Goal: Task Accomplishment & Management: Manage account settings

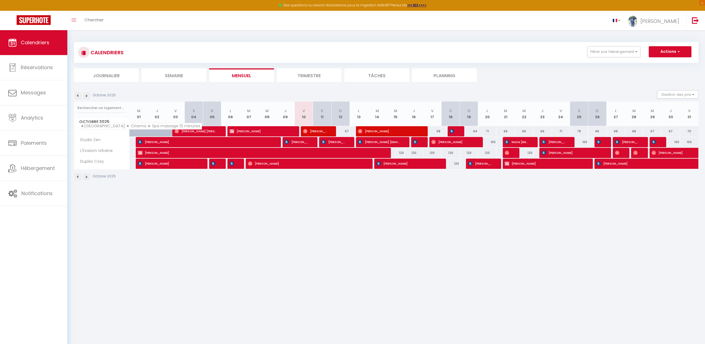
click at [96, 127] on span "★[GEOGRAPHIC_DATA] ★ Cinema ★ Spa massage 10 minutes" at bounding box center [140, 126] width 124 height 7
click at [253, 87] on section "Octobre 2025 Gestion des prix Nb Nuits minimum Règles Disponibilité Octobre 202…" at bounding box center [386, 135] width 624 height 101
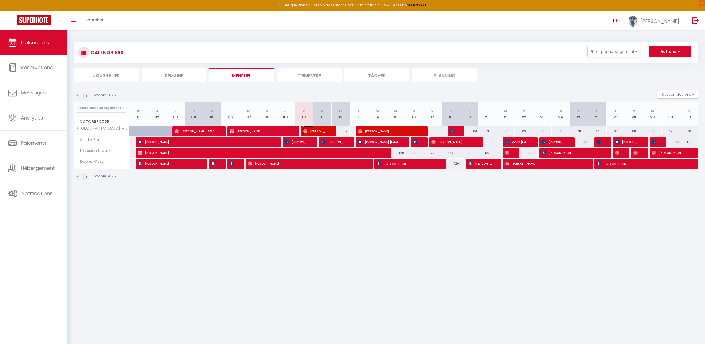
click at [315, 132] on span "[PERSON_NAME]" at bounding box center [315, 131] width 24 height 11
select select "OK"
select select "1"
select select "0"
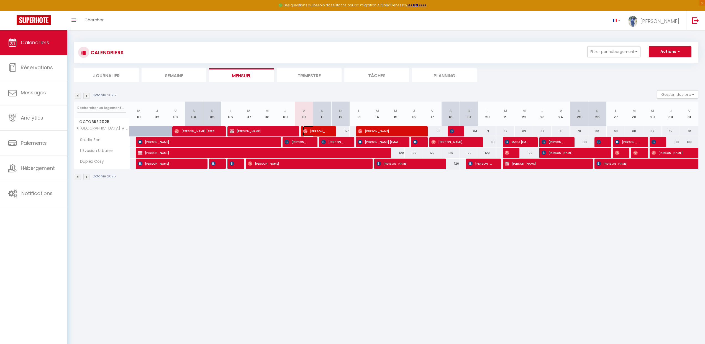
select select "1"
select select
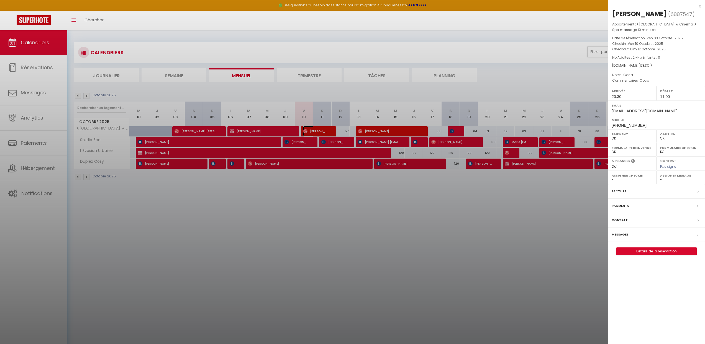
select select "33119"
click at [648, 13] on div "[PERSON_NAME]" at bounding box center [639, 13] width 55 height 9
click at [640, 45] on span "Ven 10 Octobre . 2025" at bounding box center [645, 43] width 35 height 5
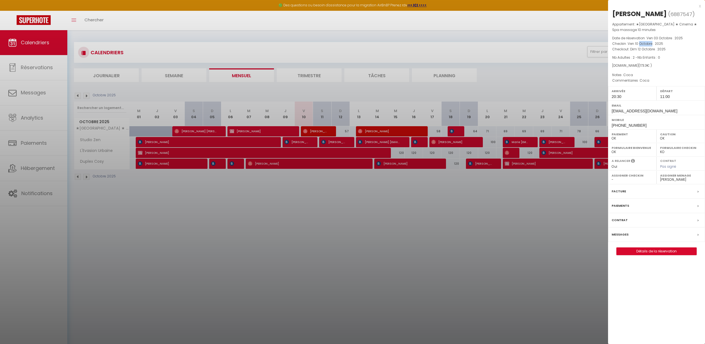
click at [640, 45] on span "Ven 10 Octobre . 2025" at bounding box center [645, 43] width 35 height 5
click at [640, 48] on span "Dim 12 Octobre . 2025" at bounding box center [647, 49] width 35 height 5
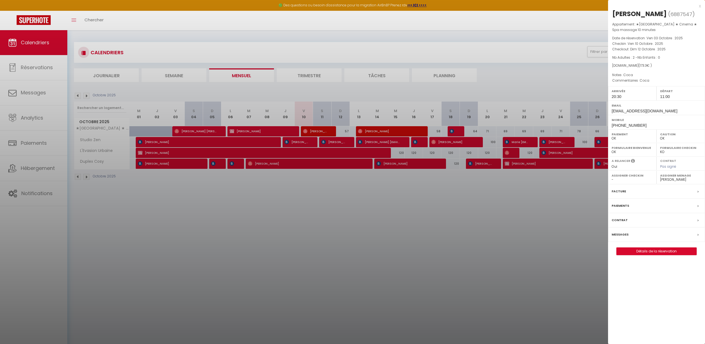
click at [630, 55] on span "Nb Adultes : 2 - Nb Enfants : 0" at bounding box center [636, 57] width 48 height 5
click at [636, 63] on div "Appartement : ★[GEOGRAPHIC_DATA] ★ Cinema ★ Spa massage 10 minutes Date de rése…" at bounding box center [656, 53] width 97 height 62
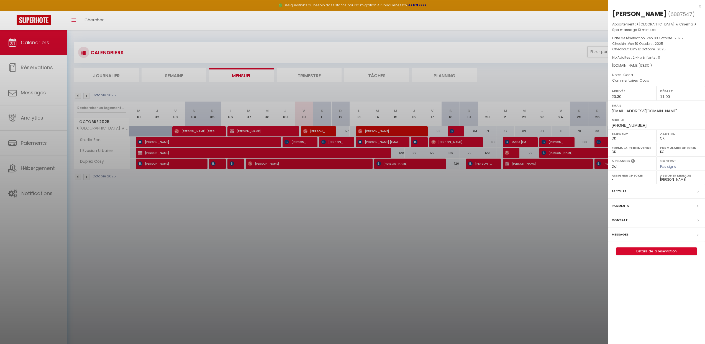
click at [640, 65] on span "173.3" at bounding box center [643, 65] width 7 height 5
click at [630, 75] on span "Coca" at bounding box center [628, 75] width 10 height 5
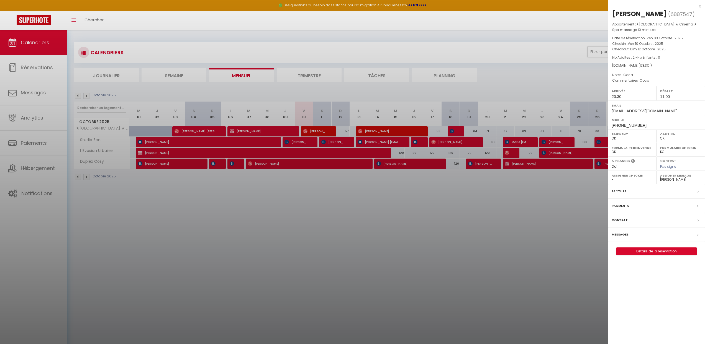
click at [640, 81] on span "Coca" at bounding box center [645, 80] width 10 height 5
click at [640, 67] on span "173.3" at bounding box center [643, 65] width 7 height 5
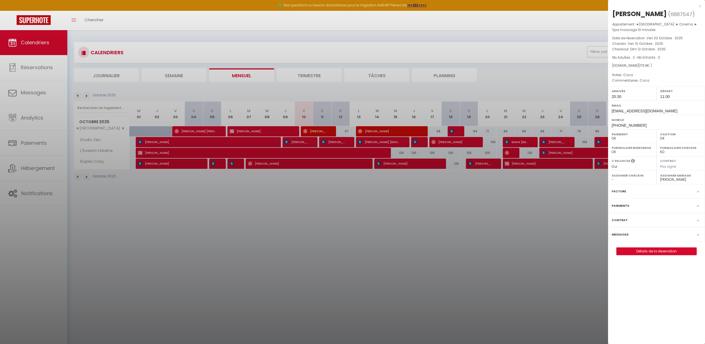
click at [627, 126] on span "[PHONE_NUMBER]" at bounding box center [629, 125] width 35 height 4
click at [668, 178] on label "Assigner Menage" at bounding box center [680, 176] width 41 height 6
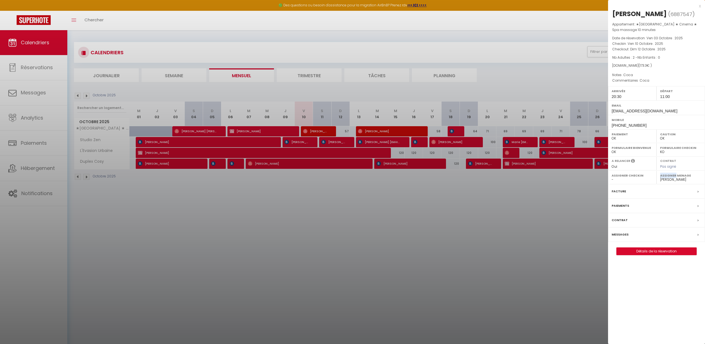
click at [668, 179] on select "- [PERSON_NAME] Regina Lunguja [PERSON_NAME] Mphatso Lunguja [PERSON_NAME] Prav…" at bounding box center [680, 179] width 41 height 5
click at [660, 177] on select "- [PERSON_NAME] Regina Lunguja [PERSON_NAME] Mphatso Lunguja [PERSON_NAME] Prav…" at bounding box center [680, 179] width 41 height 5
click at [512, 219] on div at bounding box center [352, 172] width 705 height 344
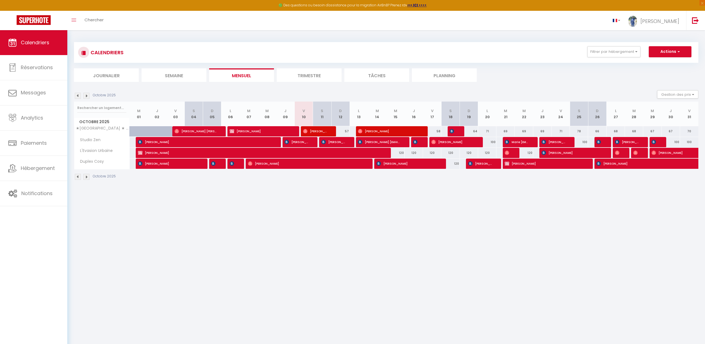
click at [504, 132] on div "69" at bounding box center [505, 131] width 18 height 10
type input "69"
type input "[DATE]"
type input "Mer 22 Octobre 2025"
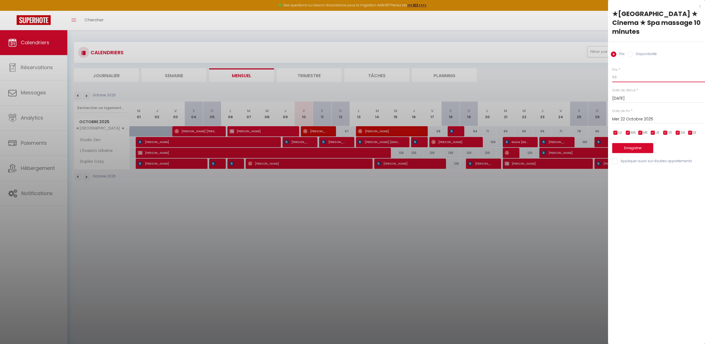
click at [636, 72] on input "69" at bounding box center [658, 77] width 93 height 10
type input "80"
drag, startPoint x: 629, startPoint y: 112, endPoint x: 629, endPoint y: 115, distance: 2.8
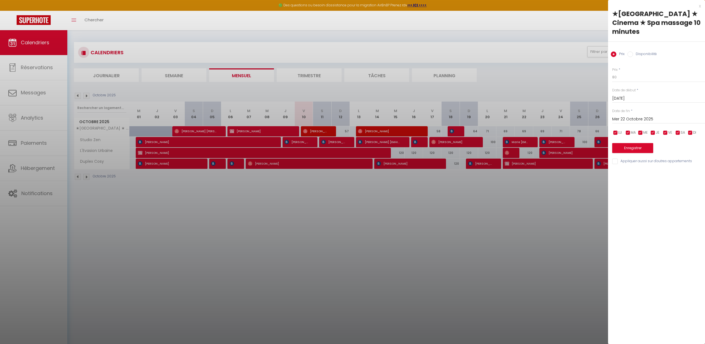
click at [629, 116] on input "Mer 22 Octobre 2025" at bounding box center [658, 119] width 93 height 7
click at [666, 190] on span "30" at bounding box center [666, 195] width 12 height 11
type input "Jeu 30 Octobre 2025"
click at [699, 6] on div "x" at bounding box center [654, 6] width 93 height 7
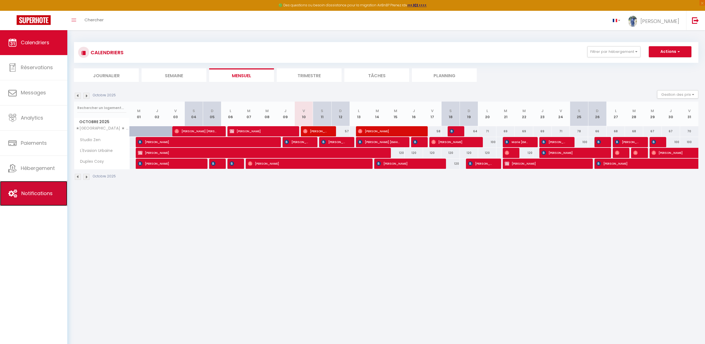
click at [28, 201] on link "Notifications" at bounding box center [33, 193] width 67 height 25
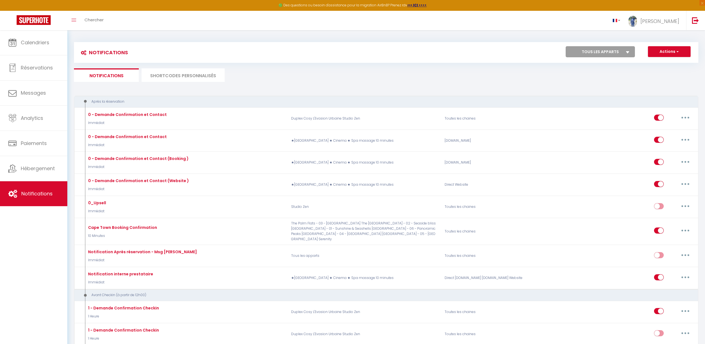
click at [601, 50] on select "Tous les apparts The Palm Flats - 03 - [GEOGRAPHIC_DATA] [GEOGRAPHIC_DATA] - 02…" at bounding box center [600, 51] width 69 height 11
select select "28473"
click at [566, 46] on select "Tous les apparts The Palm Flats - 03 - [GEOGRAPHIC_DATA] [GEOGRAPHIC_DATA] - 02…" at bounding box center [600, 51] width 69 height 11
checkbox input "false"
checkbox input "true"
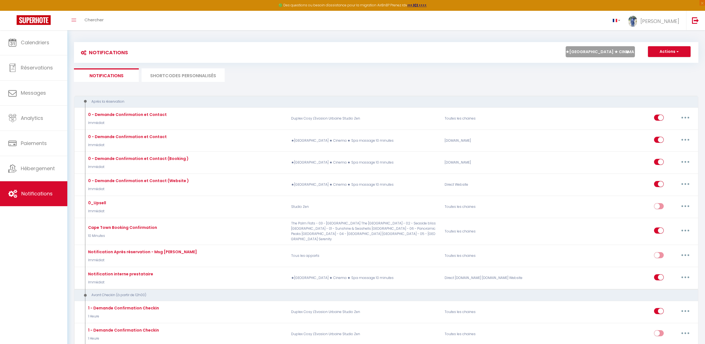
checkbox input "false"
checkbox input "true"
checkbox input "false"
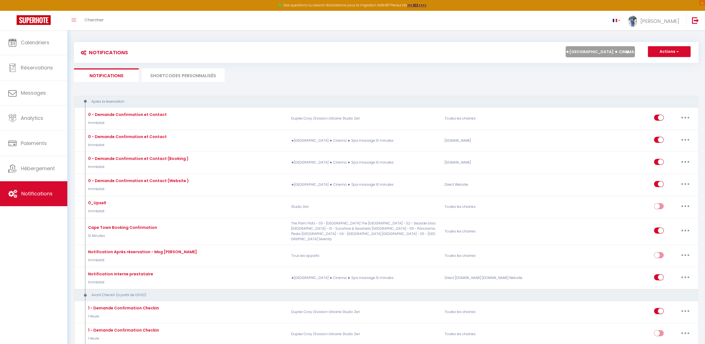
checkbox input "true"
checkbox input "false"
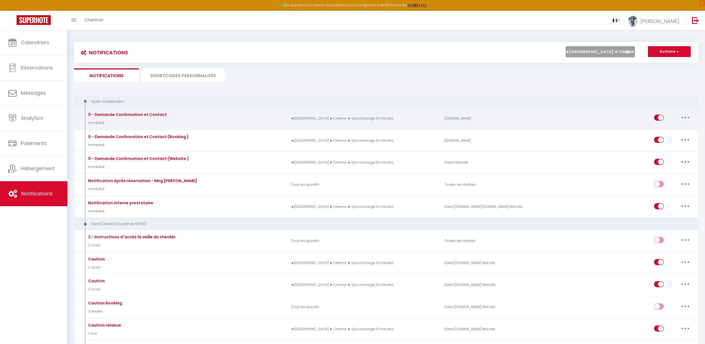
click at [690, 117] on button "button" at bounding box center [686, 117] width 16 height 9
click at [671, 130] on link "Editer" at bounding box center [670, 130] width 41 height 9
type input "0 - Demande Confirmation et Contact"
select select "Immédiat"
select select "if_booking_is_paid"
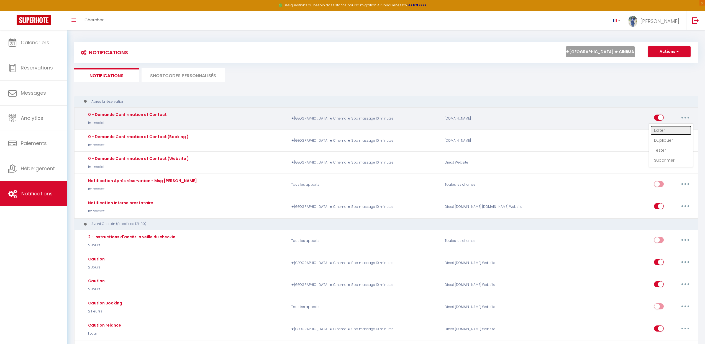
checkbox input "true"
checkbox input "false"
checkbox input "true"
radio input "true"
type input "Merci de confirmer votre réservation - [BOOKING:ID] - [GUEST:FIRST_NAME] [GUEST…"
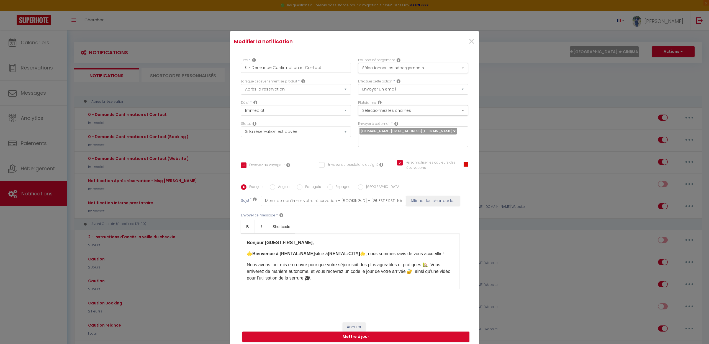
scroll to position [6, 0]
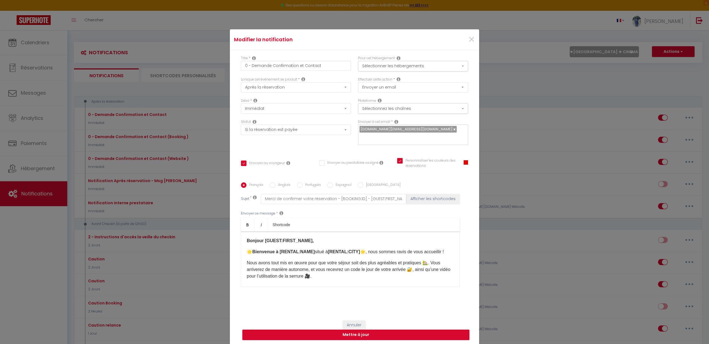
click at [277, 239] on b "Bonjour [GUEST:FIRST_NAME]," at bounding box center [280, 241] width 67 height 5
click at [285, 250] on b "Bienvenue à [RENTAL:NAME]" at bounding box center [283, 252] width 63 height 5
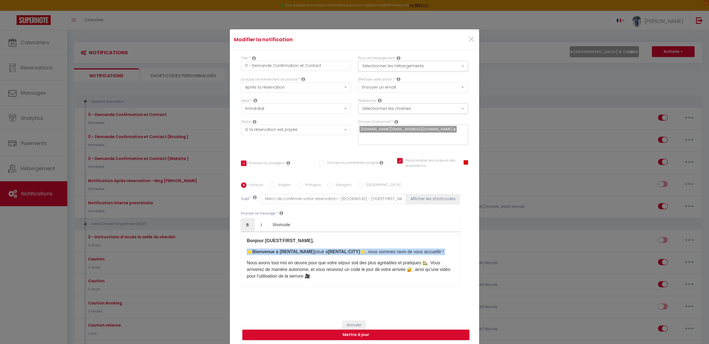
click at [285, 250] on b "Bienvenue à [RENTAL:NAME]" at bounding box center [283, 252] width 63 height 5
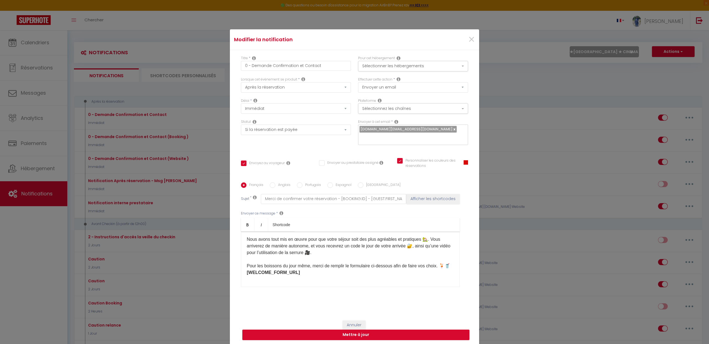
scroll to position [33, 0]
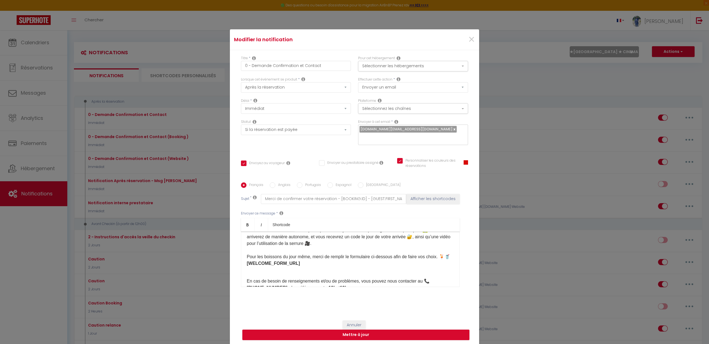
click at [289, 262] on strong "[WELCOME_FORM_URL] ​" at bounding box center [273, 263] width 53 height 5
click at [289, 261] on strong "[WELCOME_FORM_URL] ​" at bounding box center [273, 263] width 53 height 5
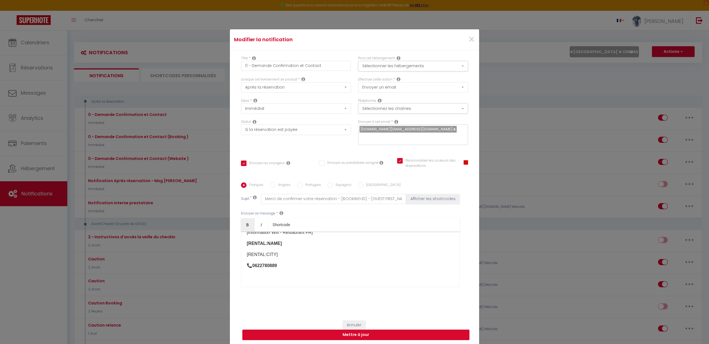
scroll to position [210, 0]
click at [353, 321] on button "Annuler" at bounding box center [354, 325] width 23 height 9
type input "0 - Demande Confirmation et Contact"
checkbox input "true"
checkbox input "false"
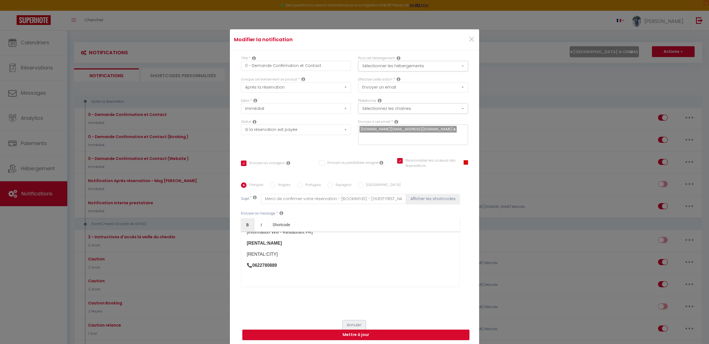
checkbox input "true"
radio input "true"
type input "Merci de confirmer votre réservation - [BOOKING:ID] - [GUEST:FIRST_NAME] [GUEST…"
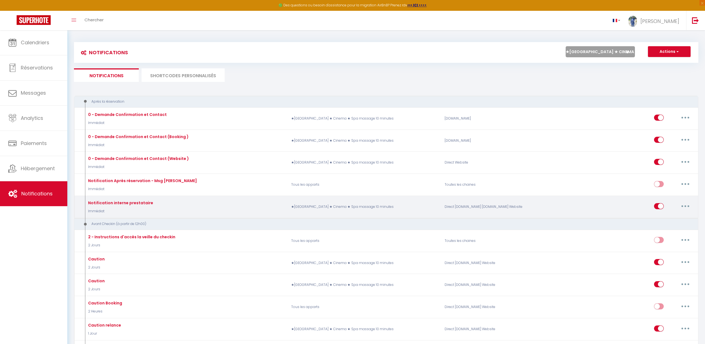
click at [681, 208] on button "button" at bounding box center [686, 206] width 16 height 9
click at [669, 216] on link "Editer" at bounding box center [670, 218] width 41 height 9
type input "Notification interne prestataire"
checkbox input "false"
checkbox input "true"
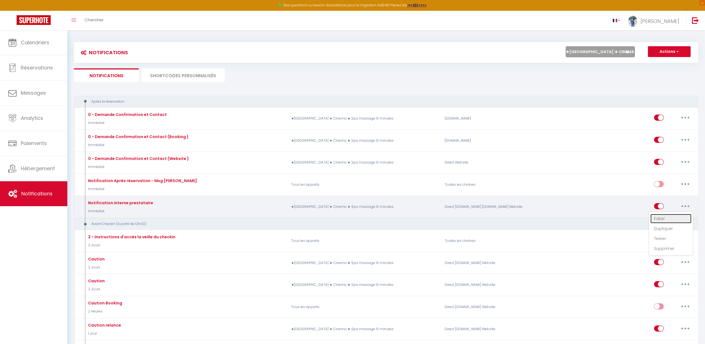
checkbox input "true"
type input "Nouvelle réservation - [RENTAL:NAME] - [GUEST:NAME] - [CHECKING:DD-MM-YYYY] au …"
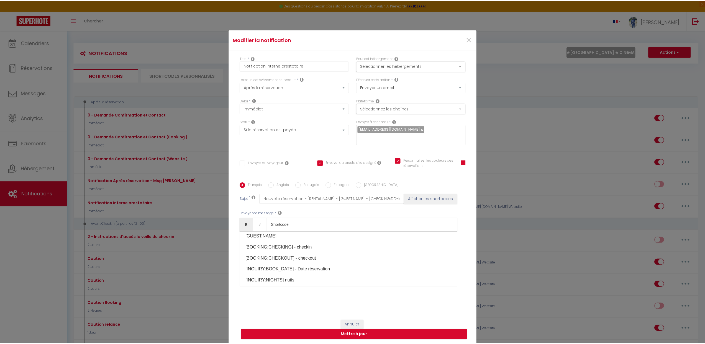
scroll to position [56, 0]
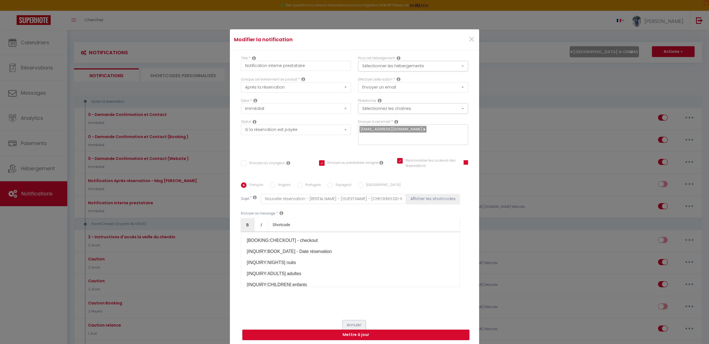
click at [349, 321] on button "Annuler" at bounding box center [354, 325] width 23 height 9
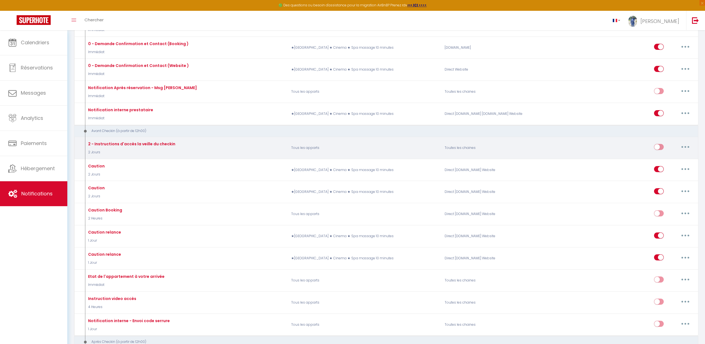
scroll to position [93, 0]
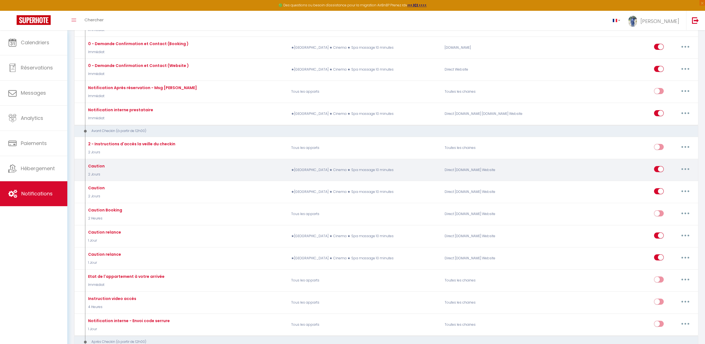
click at [102, 165] on div "Caution" at bounding box center [96, 166] width 18 height 6
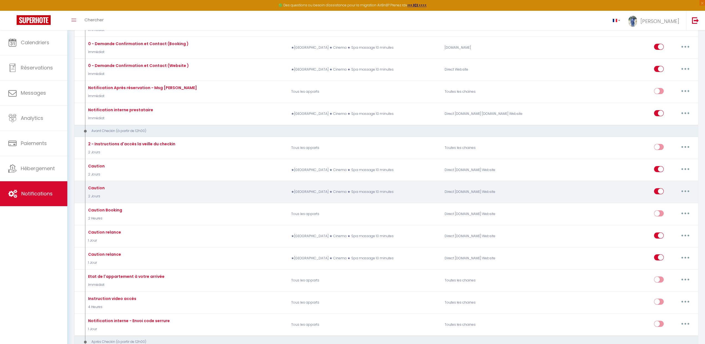
click at [99, 187] on div "Caution" at bounding box center [96, 188] width 18 height 6
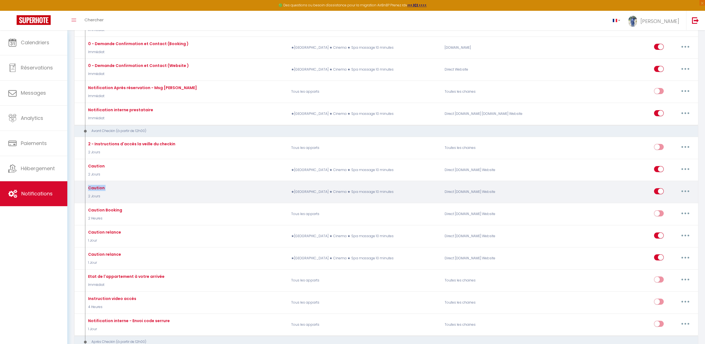
click at [98, 189] on div "Caution" at bounding box center [96, 188] width 18 height 6
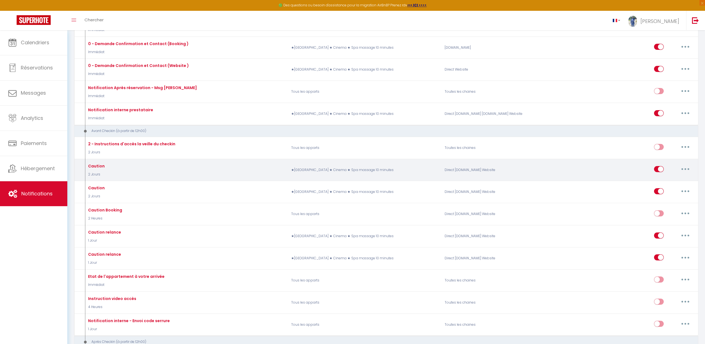
click at [99, 170] on div "Caution 2 Jours" at bounding box center [96, 170] width 18 height 14
click at [99, 168] on div "Caution 2 Jours" at bounding box center [96, 170] width 18 height 14
click at [98, 165] on div "Caution" at bounding box center [96, 166] width 18 height 6
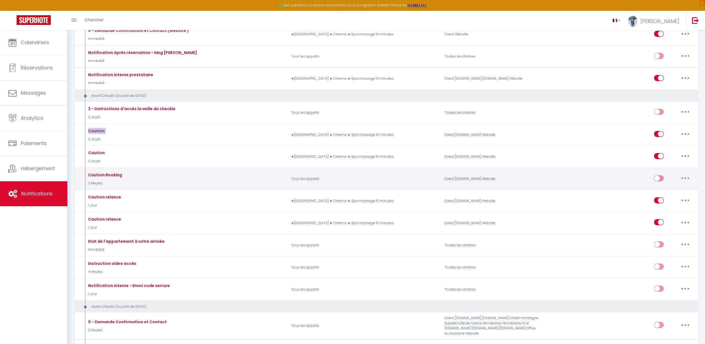
scroll to position [129, 0]
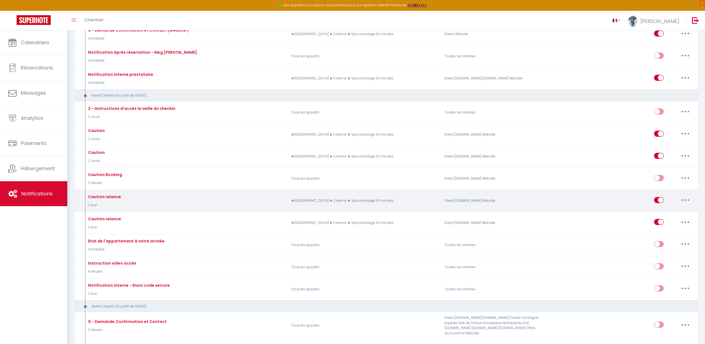
click at [109, 196] on div "Caution relance" at bounding box center [104, 197] width 34 height 6
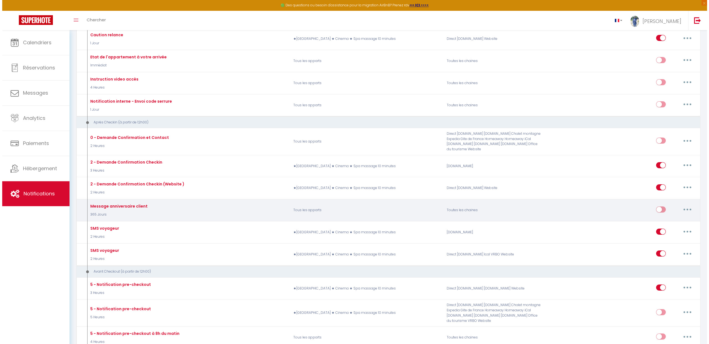
scroll to position [321, 0]
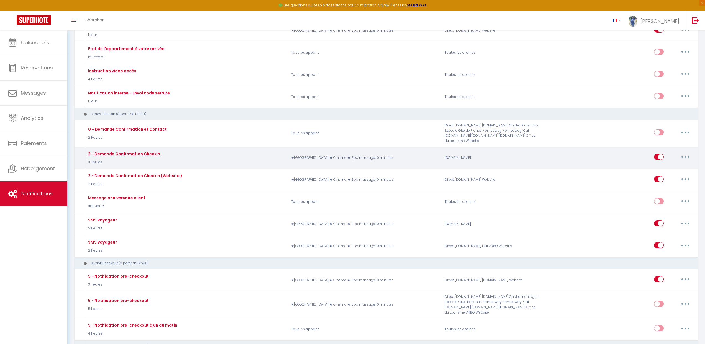
click at [689, 157] on button "button" at bounding box center [686, 157] width 16 height 9
click at [668, 170] on link "Editer" at bounding box center [670, 169] width 41 height 9
type input "2 - Demande Confirmation Checkin"
select select "3"
select select "3 Heures"
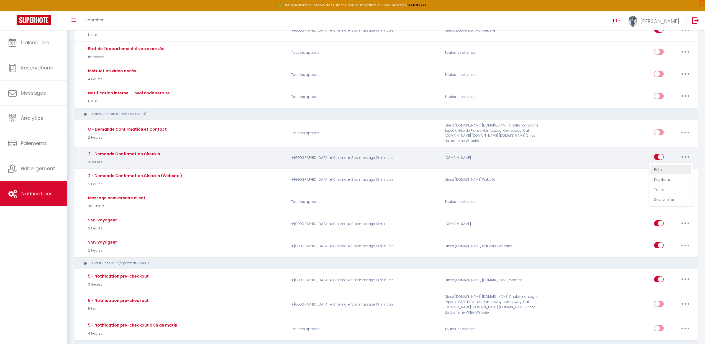
checkbox input "true"
checkbox input "false"
type input "Accès au logement [RENTAL:NAME]"
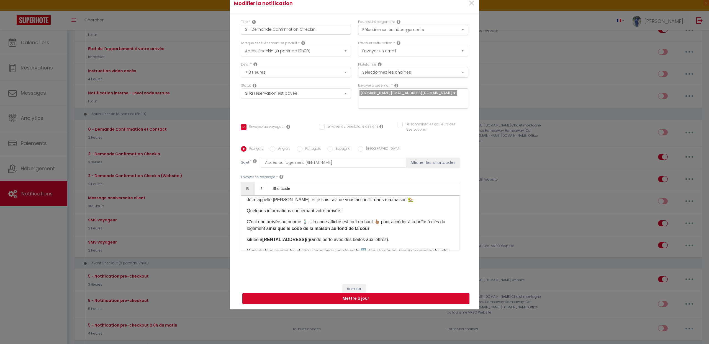
scroll to position [0, 0]
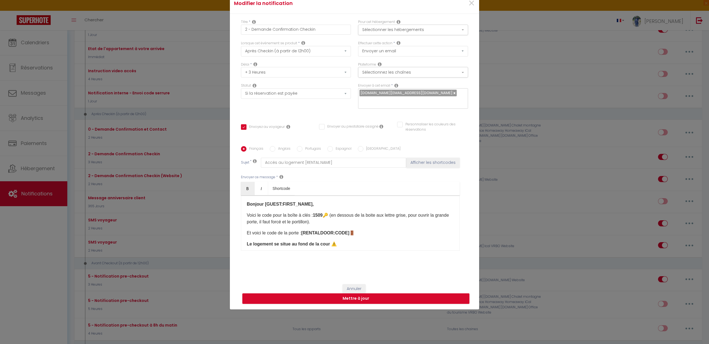
click at [280, 212] on p "Voici le code pour la boîte à clés : 1509 🔑 (en dessous de la boite aux lettre …" at bounding box center [350, 218] width 207 height 13
drag, startPoint x: 303, startPoint y: 227, endPoint x: 373, endPoint y: 228, distance: 69.8
click at [373, 230] on p "Et voici le code de la porte : [RENTALDOOR:CODE] 🚪" at bounding box center [350, 233] width 207 height 7
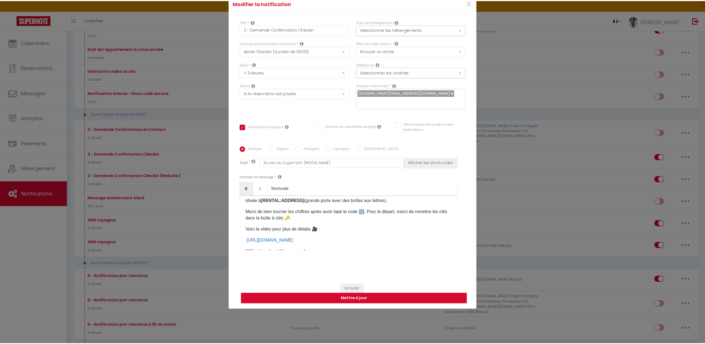
scroll to position [96, 0]
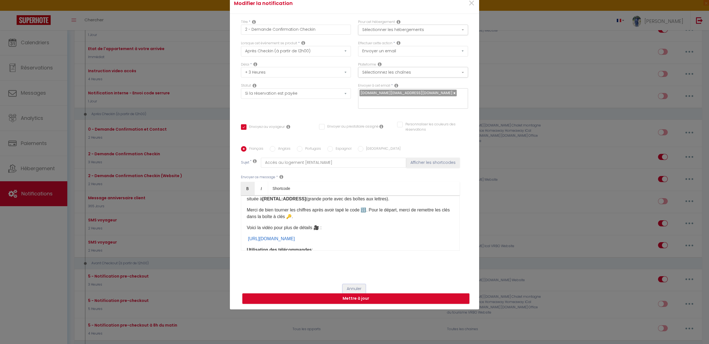
click at [354, 284] on button "Annuler" at bounding box center [354, 288] width 23 height 9
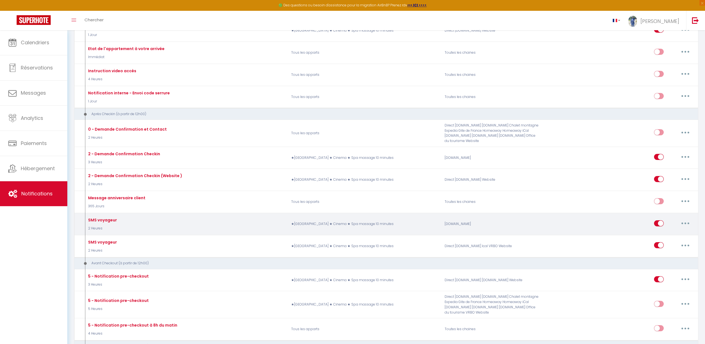
click at [99, 213] on div "SMS voyageur 2 Heures ★[GEOGRAPHIC_DATA] ★ Cinema ★ Spa massage 10 minutes [DOM…" at bounding box center [386, 224] width 624 height 22
click at [99, 217] on div "SMS voyageur" at bounding box center [102, 220] width 30 height 6
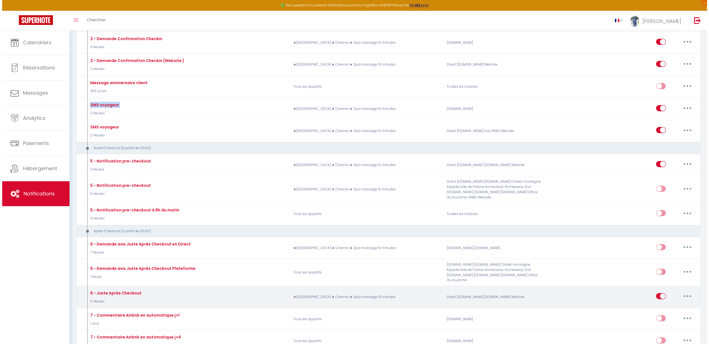
scroll to position [508, 0]
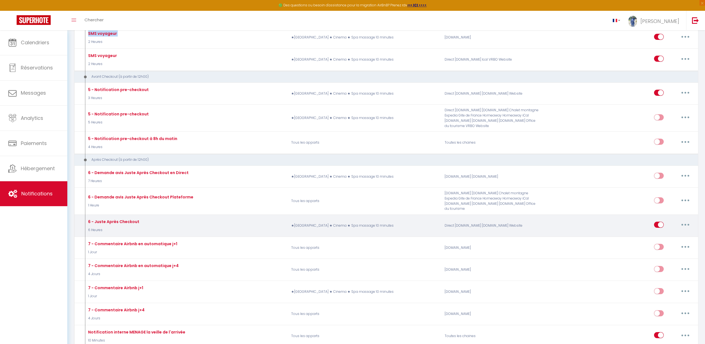
click at [680, 221] on button "button" at bounding box center [686, 225] width 16 height 9
click at [663, 233] on link "Editer" at bounding box center [670, 237] width 41 height 9
type input "6 - Juste Après Checkout"
select select "5"
select select "6 Heures"
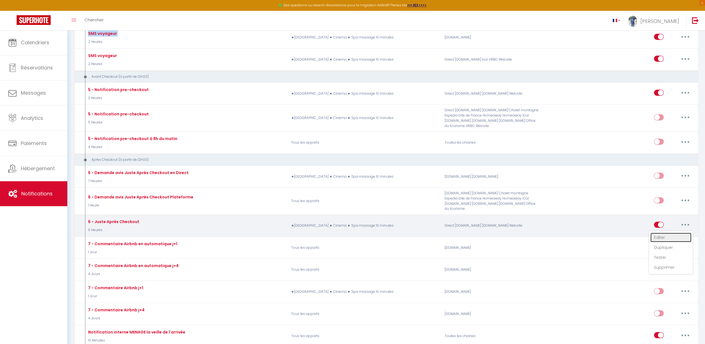
checkbox input "true"
checkbox input "false"
type input "[GUEST:FIRST_NAME], voici un cadeau pour vous avant de quitter [RENTAL:CITY]"
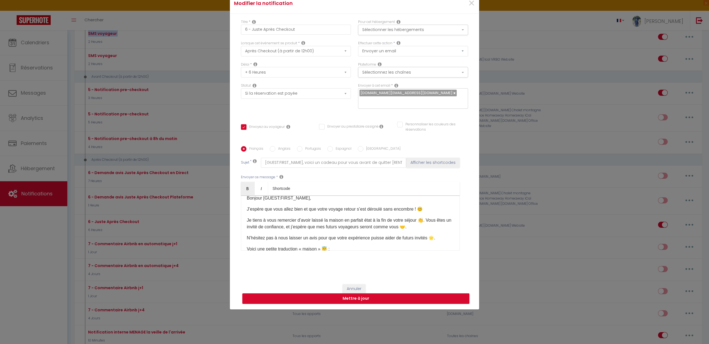
scroll to position [10, 0]
click at [255, 203] on p "J’espère que vous allez bien et que votre voyage retour s’est déroulé sans enco…" at bounding box center [350, 206] width 207 height 7
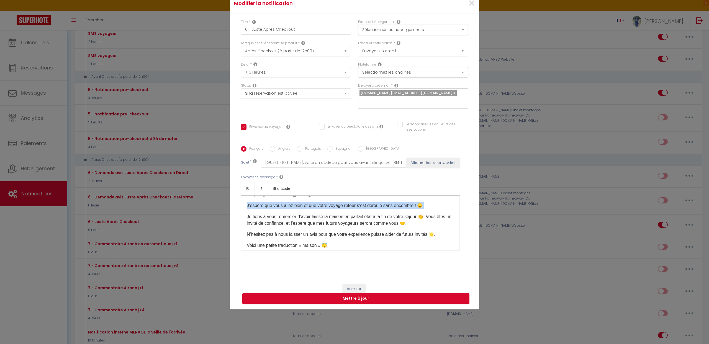
click at [255, 203] on p "J’espère que vous allez bien et que votre voyage retour s’est déroulé sans enco…" at bounding box center [350, 206] width 207 height 7
click at [361, 222] on p "Je tiens à vous remercier d’avoir laissé la maison en parfait état à la fin de …" at bounding box center [350, 220] width 207 height 13
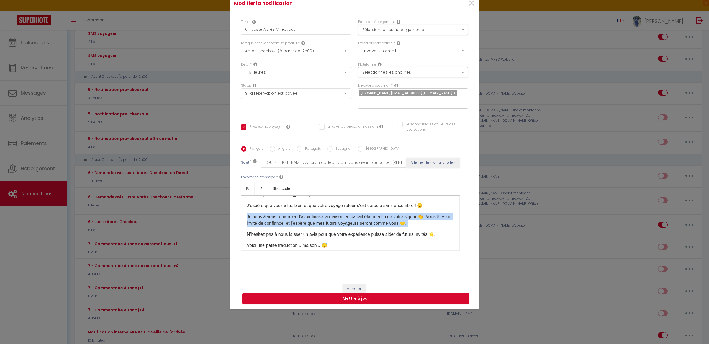
click at [361, 222] on p "Je tiens à vous remercier d’avoir laissé la maison en parfait état à la fin de …" at bounding box center [350, 220] width 207 height 13
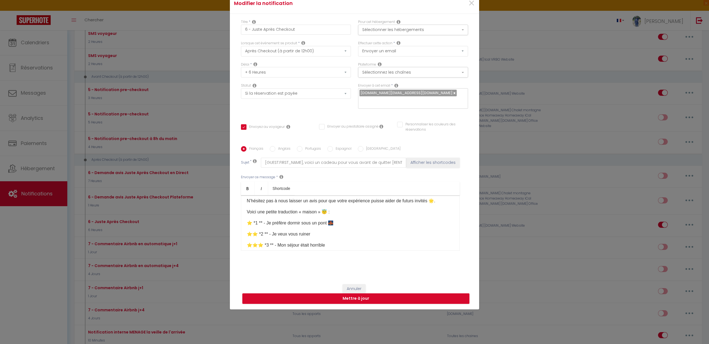
scroll to position [45, 0]
click at [287, 220] on p "⭐️ *1 ** - Je préfère dormir sous un pont 🌉" at bounding box center [350, 221] width 207 height 7
click at [287, 219] on p "⭐️ *1 ** - Je préfère dormir sous un pont 🌉" at bounding box center [350, 221] width 207 height 7
click at [288, 219] on p "⭐️ *1 ** - Je préfère dormir sous un pont 🌉" at bounding box center [350, 221] width 207 height 7
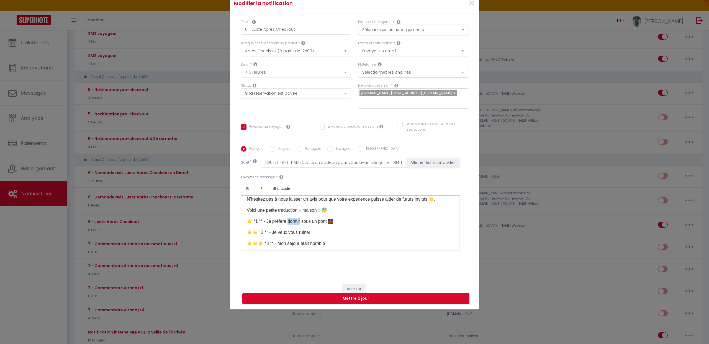
click at [285, 219] on p "⭐️ *1 ** - Je préfère dormir sous un pont 🌉" at bounding box center [350, 221] width 207 height 7
click at [283, 229] on p "⭐⭐️ *2 ** - Je veux vous ruiner" at bounding box center [350, 232] width 207 height 7
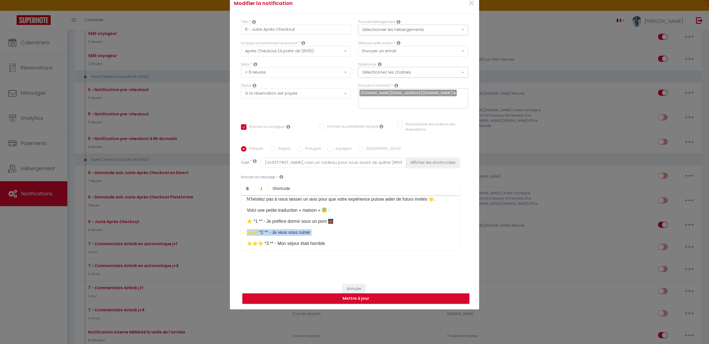
click at [283, 229] on p "⭐⭐️ *2 ** - Je veux vous ruiner" at bounding box center [350, 232] width 207 height 7
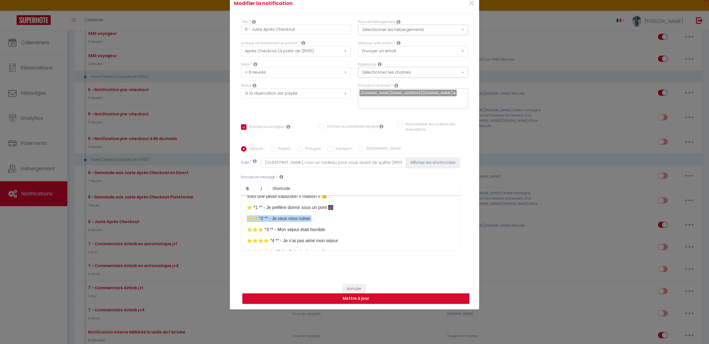
scroll to position [62, 0]
click at [286, 223] on p "⭐⭐⭐️ *3 ** - Mon séjour était horrible" at bounding box center [350, 226] width 207 height 7
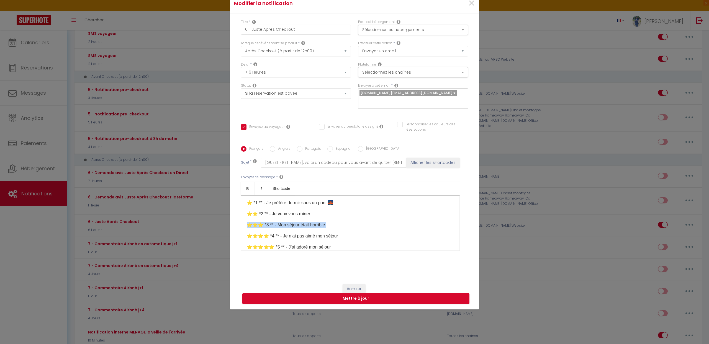
scroll to position [65, 0]
click at [283, 232] on p "⭐⭐⭐⭐️ *4 ** - Je n’ai pas aimé mon séjour" at bounding box center [350, 235] width 207 height 7
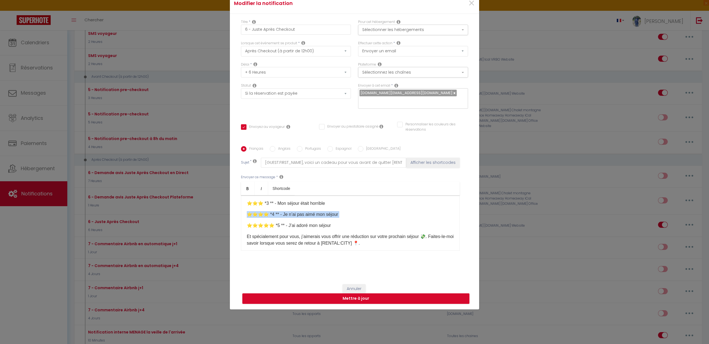
scroll to position [87, 0]
click at [290, 221] on p "⭐⭐⭐⭐⭐️ *5 ** - J’ai adoré mon séjour" at bounding box center [350, 224] width 207 height 7
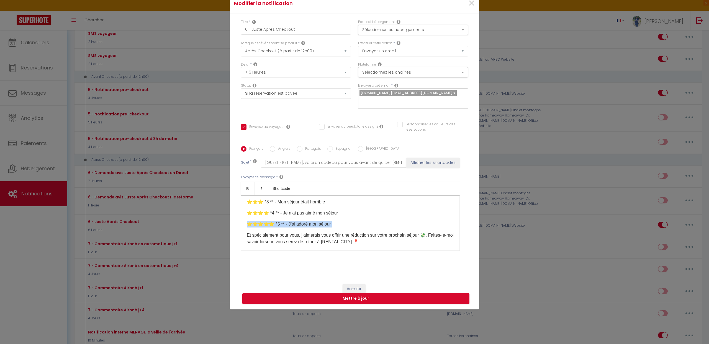
scroll to position [86, 0]
click at [265, 224] on p "⭐⭐⭐⭐⭐️ *5 ** - J’ai adoré mon séjour" at bounding box center [350, 225] width 207 height 7
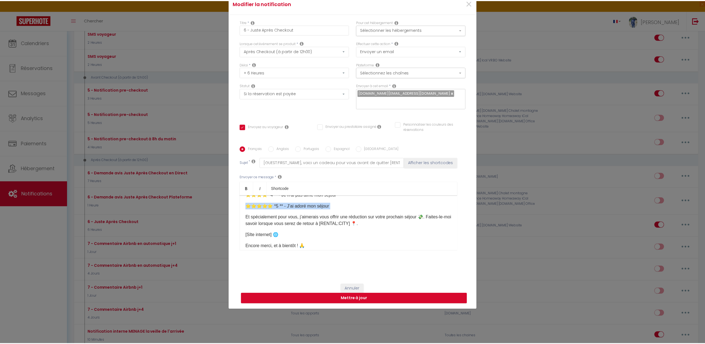
scroll to position [106, 0]
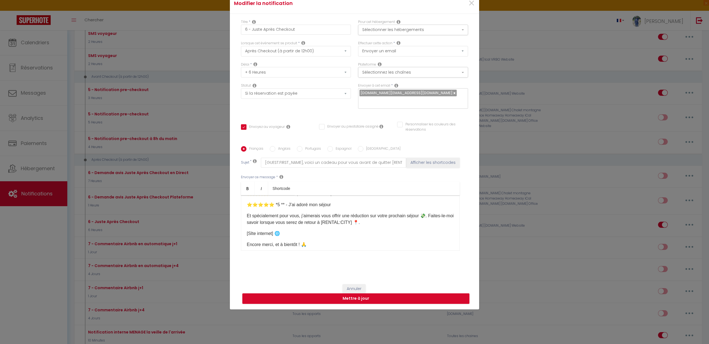
click at [265, 230] on p "[SIte internet]​ 🌐" at bounding box center [350, 233] width 207 height 7
click at [362, 284] on button "Annuler" at bounding box center [354, 288] width 23 height 9
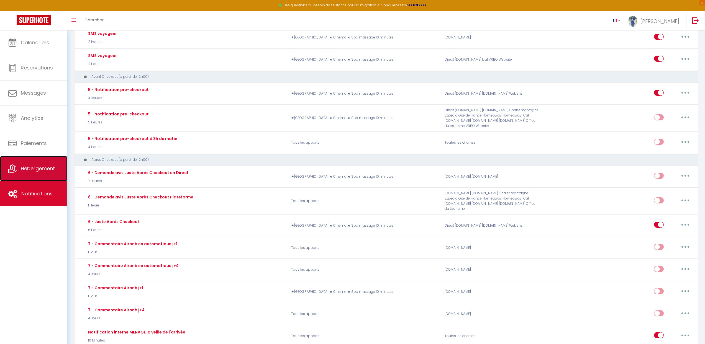
click at [40, 167] on span "Hébergement" at bounding box center [38, 168] width 34 height 7
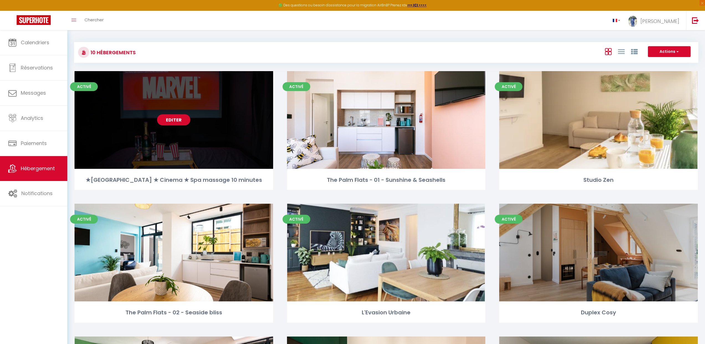
click at [179, 120] on link "Editer" at bounding box center [173, 119] width 33 height 11
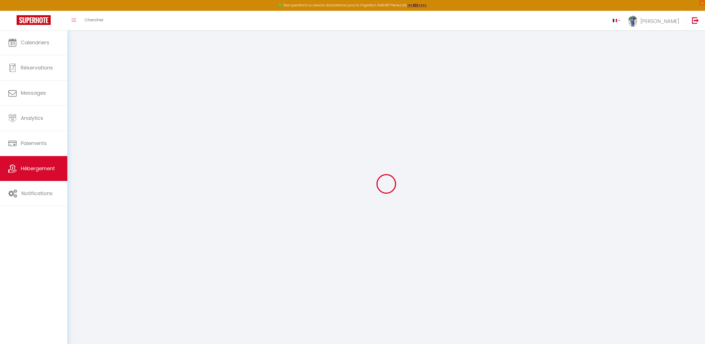
select select
checkbox input "true"
checkbox input "false"
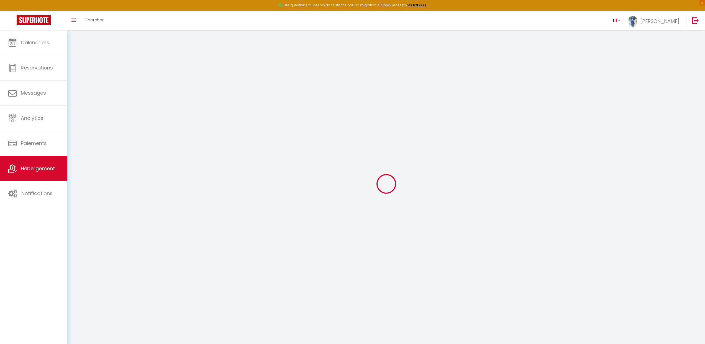
checkbox input "false"
select select
checkbox input "true"
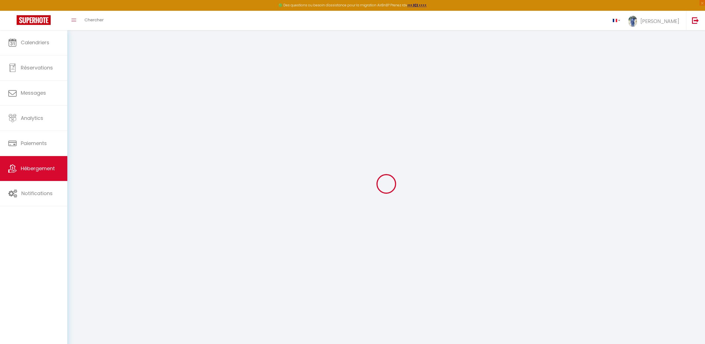
checkbox input "false"
select select
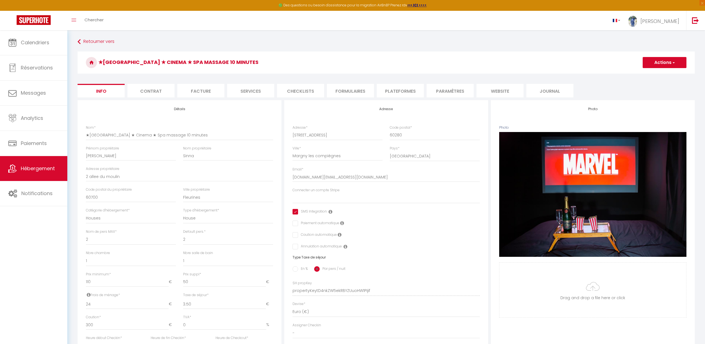
click at [347, 92] on li "Formulaires" at bounding box center [350, 91] width 47 height 14
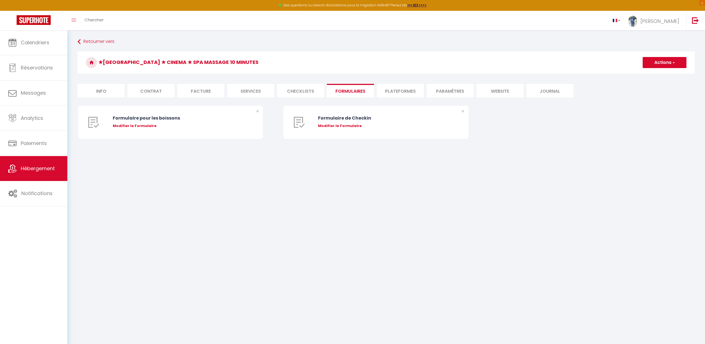
click at [314, 94] on li "Checklists" at bounding box center [300, 91] width 47 height 14
select select
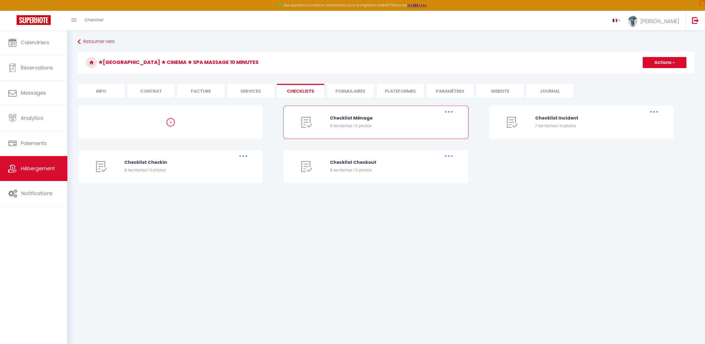
click at [448, 112] on icon "button" at bounding box center [449, 112] width 2 height 2
click at [438, 126] on link "Editer" at bounding box center [434, 124] width 41 height 9
type input "Checklist Ménage"
type input "Procédure à suivre à la fin du ménage"
select select
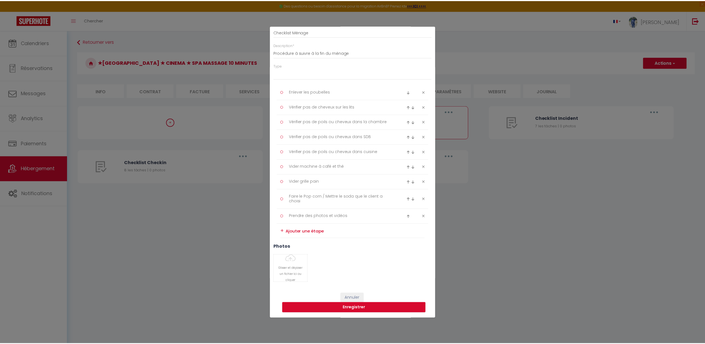
scroll to position [30, 0]
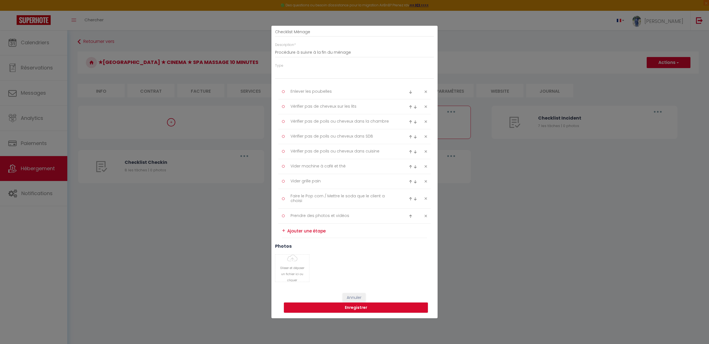
click at [560, 250] on div "Liste de checklist × Titre * Checklist Ménage Description * Procédure à suivre …" at bounding box center [354, 172] width 709 height 344
click at [227, 233] on div "Liste de checklist × Titre * Checklist Ménage Description * Procédure à suivre …" at bounding box center [354, 172] width 709 height 344
click at [351, 294] on button "Annuler" at bounding box center [354, 297] width 23 height 9
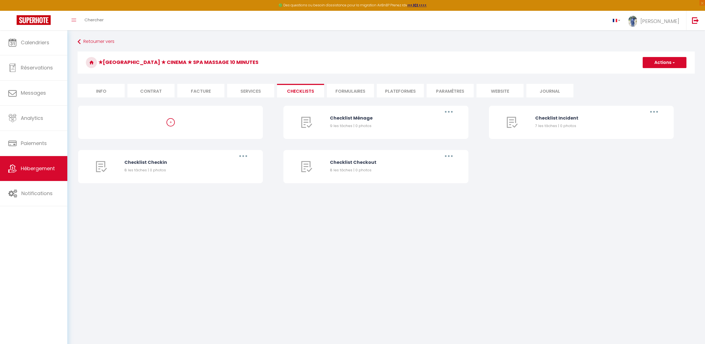
click at [201, 87] on li "Facture" at bounding box center [200, 91] width 47 height 14
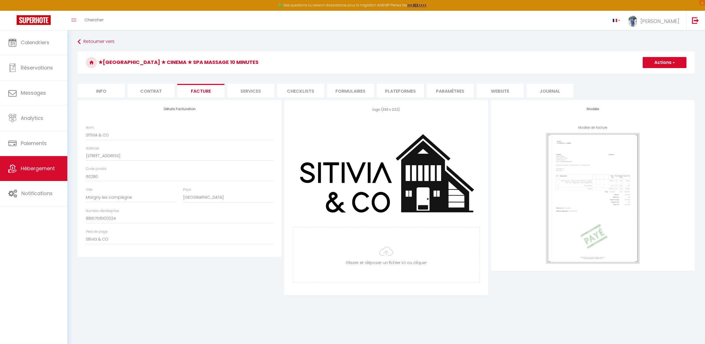
click at [143, 93] on li "Contrat" at bounding box center [150, 91] width 47 height 14
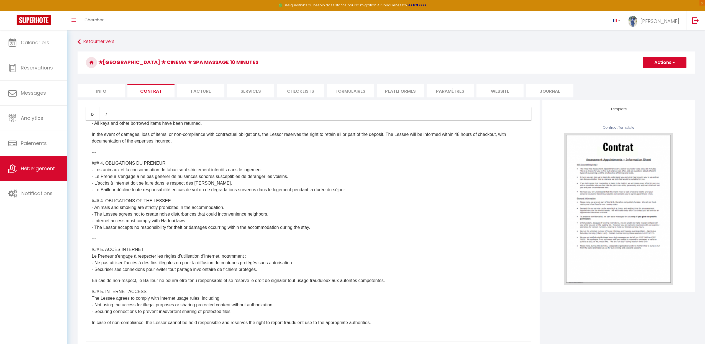
scroll to position [59, 0]
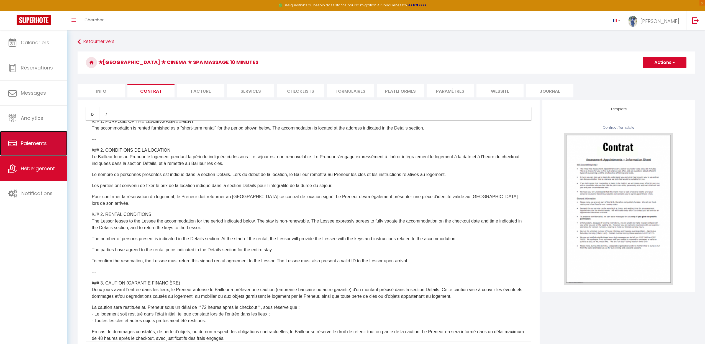
click at [15, 144] on icon at bounding box center [12, 143] width 8 height 8
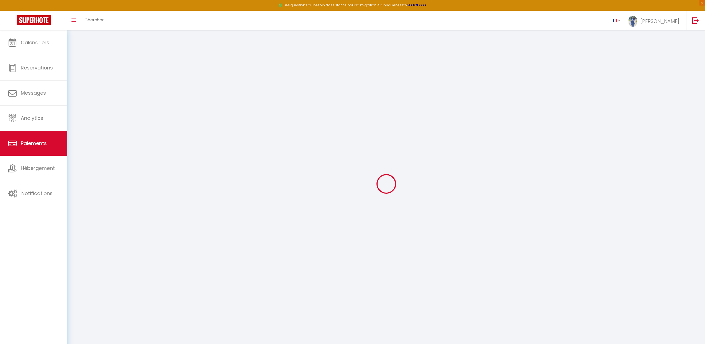
select select "2"
select select "0"
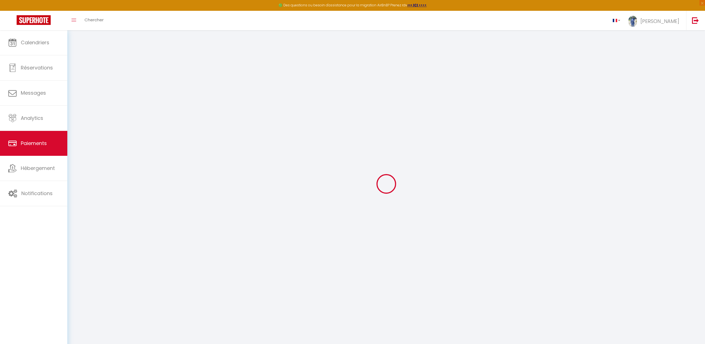
select select "0"
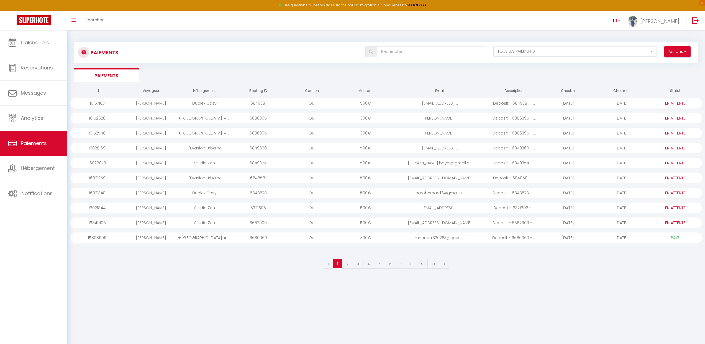
click at [674, 51] on button "Actions" at bounding box center [677, 51] width 26 height 11
click at [48, 100] on link "Messages" at bounding box center [33, 93] width 67 height 25
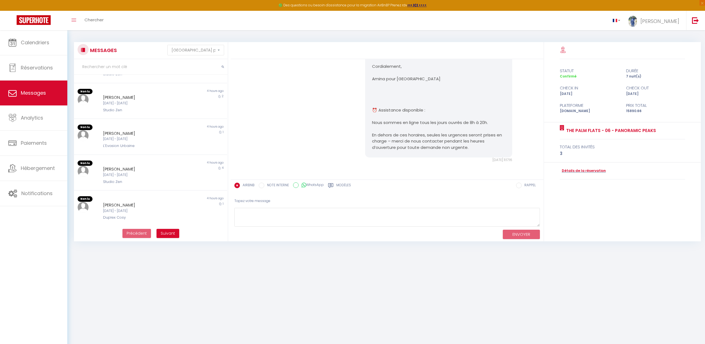
scroll to position [853, 0]
click at [294, 186] on input "WhatsApp" at bounding box center [296, 186] width 6 height 6
radio input "true"
radio input "false"
click at [260, 185] on input "NOTE INTERNE" at bounding box center [262, 186] width 6 height 6
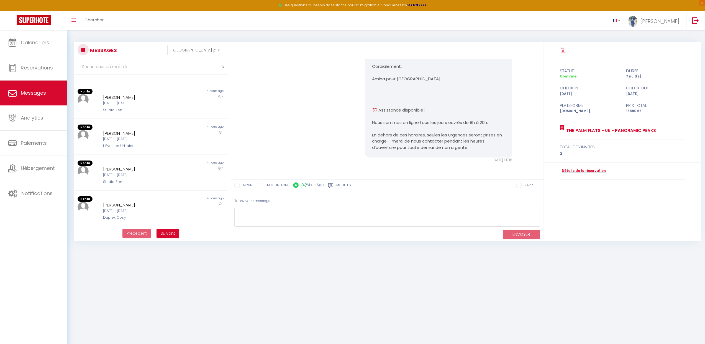
radio input "true"
radio input "false"
click at [521, 187] on input "RAPPEL" at bounding box center [519, 186] width 6 height 6
click at [38, 111] on link "Analytics" at bounding box center [33, 118] width 67 height 25
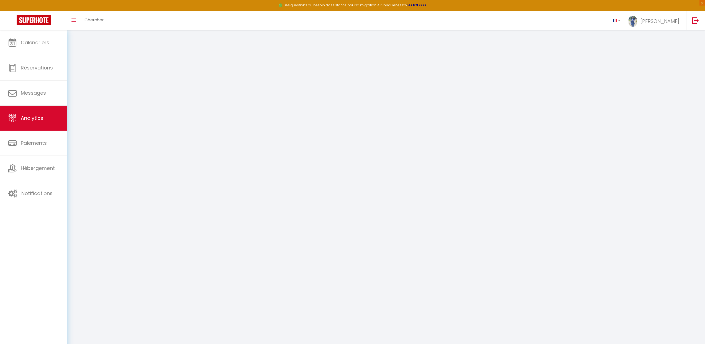
select select "2025"
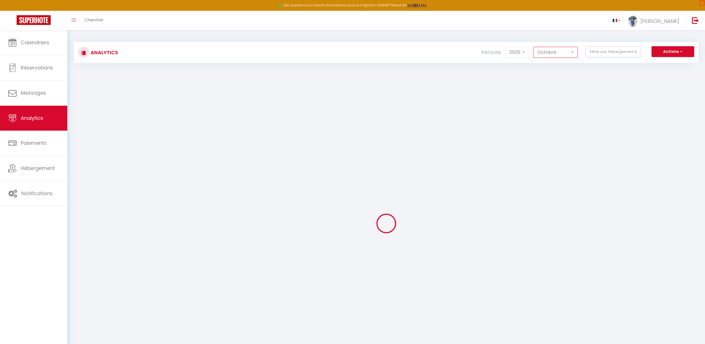
click at [552, 49] on select "[PERSON_NAME] Mars Avril Mai Juin Juillet Août Septembre Octobre Novembre Décem…" at bounding box center [555, 52] width 45 height 11
select select "9"
click at [534, 47] on select "[PERSON_NAME] Mars Avril Mai Juin Juillet Août Septembre Octobre Novembre Décem…" at bounding box center [555, 52] width 45 height 11
click at [621, 52] on button "Filtrer par hébergement" at bounding box center [613, 51] width 55 height 11
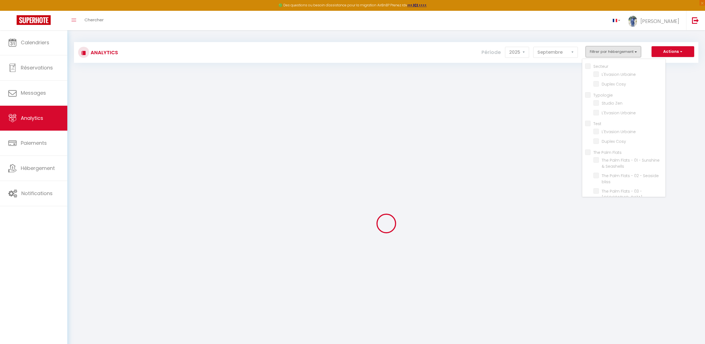
checkbox input "false"
checkbox Urbaine "false"
checkbox Cosy "false"
checkbox input "false"
checkbox Zen "false"
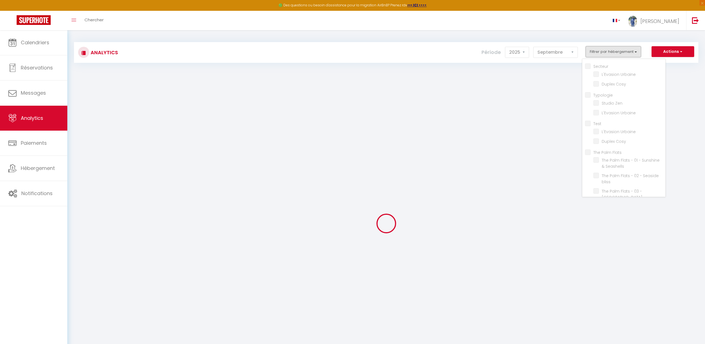
checkbox Urbaine "false"
checkbox input "false"
checkbox Urbaine "false"
checkbox Cosy "false"
checkbox Flats "false"
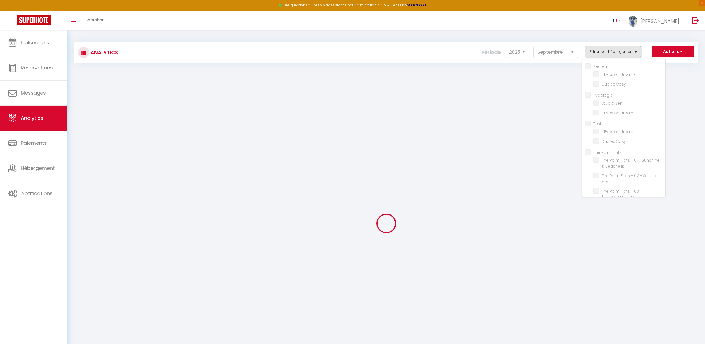
checkbox Seashells "false"
checkbox bliss "false"
checkbox Peaks "false"
checkbox Paradise "false"
checkbox Serenity "false"
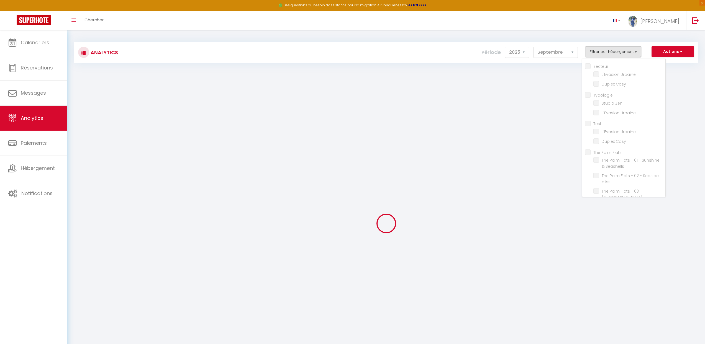
checkbox Peaks "false"
checkbox input "false"
checkbox minutes "false"
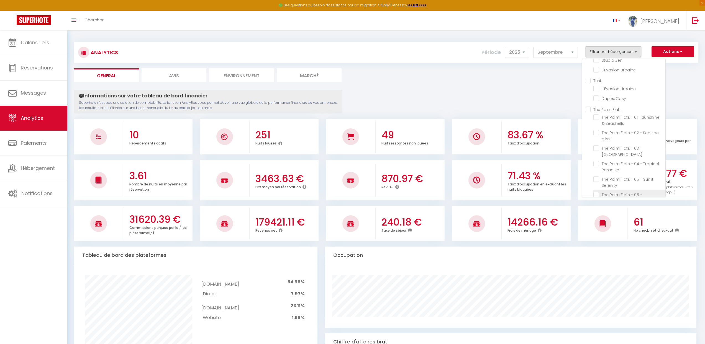
scroll to position [79, 0]
checkbox input "false"
checkbox Urbaine "false"
checkbox Cosy "false"
checkbox input "false"
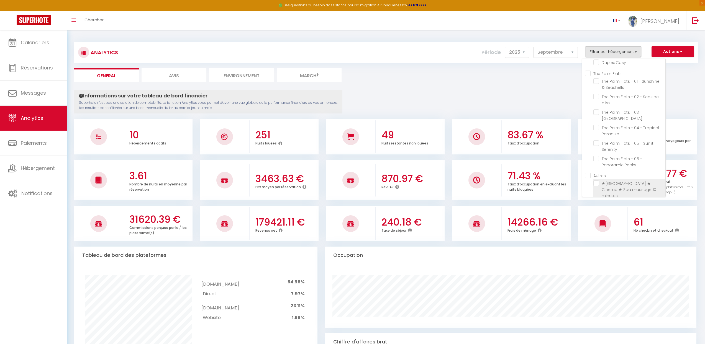
checkbox Zen "false"
checkbox Urbaine "false"
checkbox input "false"
checkbox Urbaine "false"
checkbox Cosy "false"
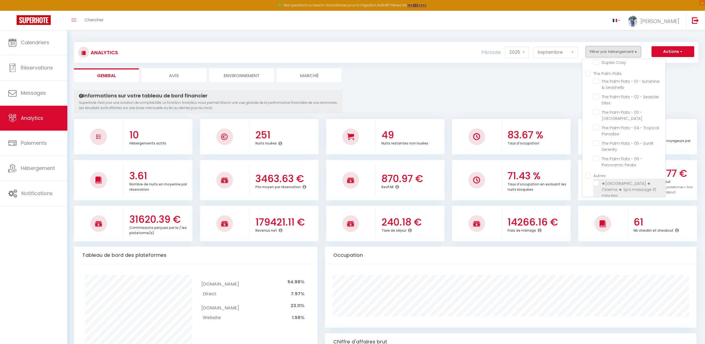
checkbox Flats "false"
checkbox Seashells "false"
checkbox bliss "false"
checkbox Peaks "false"
checkbox Paradise "false"
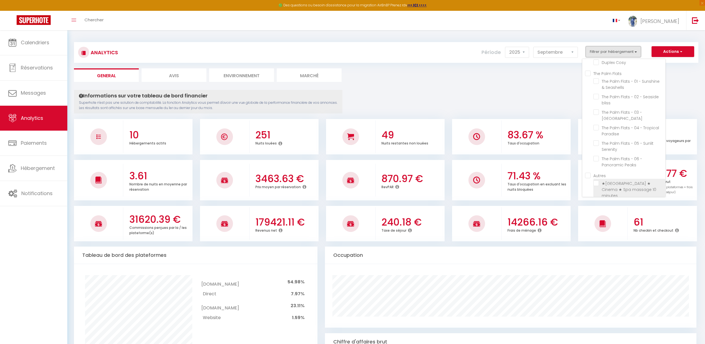
checkbox Serenity "false"
checkbox Peaks "false"
checkbox input "false"
click at [598, 182] on minutes "checkbox" at bounding box center [629, 184] width 72 height 6
checkbox minutes "true"
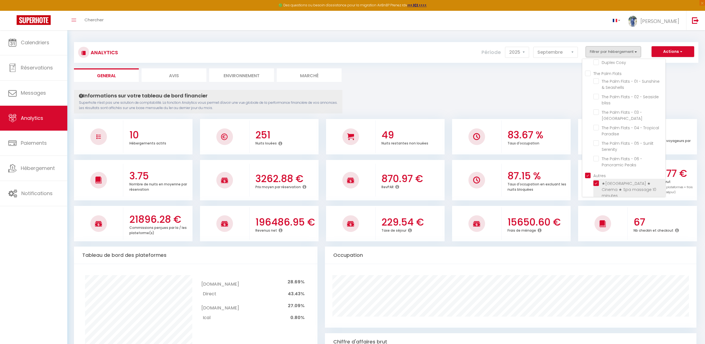
checkbox Urbaine "false"
checkbox Cosy "false"
checkbox Zen "false"
checkbox Urbaine "false"
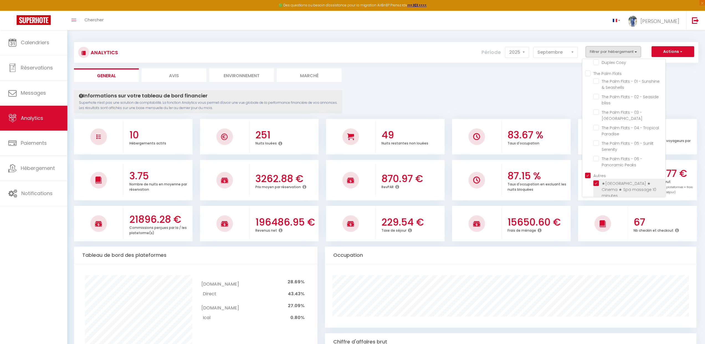
checkbox Cosy "false"
checkbox Seashells "false"
checkbox bliss "false"
checkbox Peaks "false"
checkbox Paradise "false"
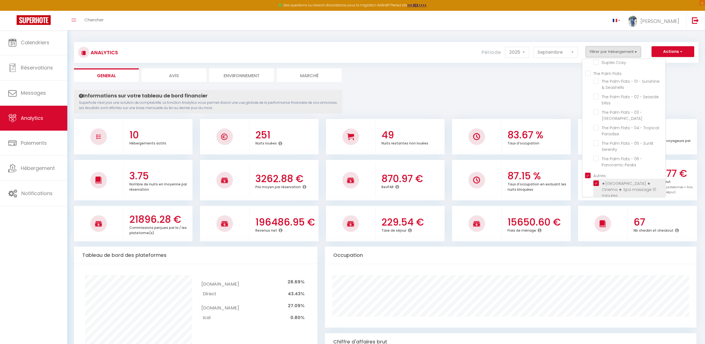
checkbox Serenity "false"
checkbox Peaks "false"
checkbox input "true"
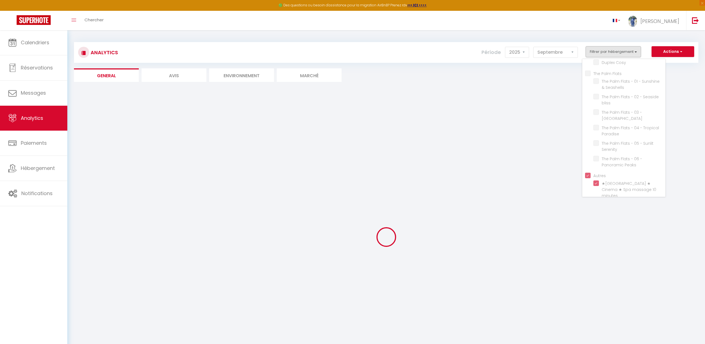
click at [548, 112] on div at bounding box center [386, 237] width 624 height 294
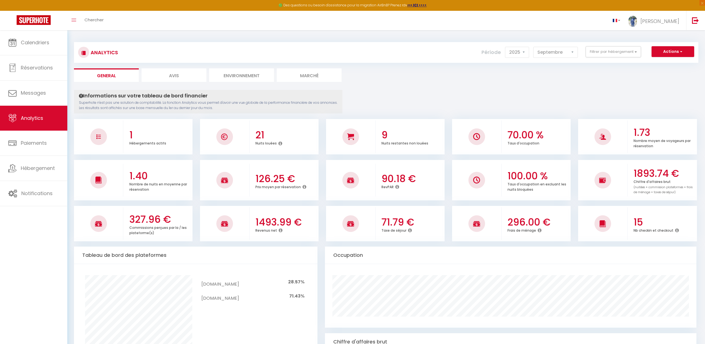
click at [517, 138] on h3 "70.00 %" at bounding box center [539, 135] width 62 height 12
click at [661, 175] on h3 "1893.74 €" at bounding box center [665, 174] width 62 height 12
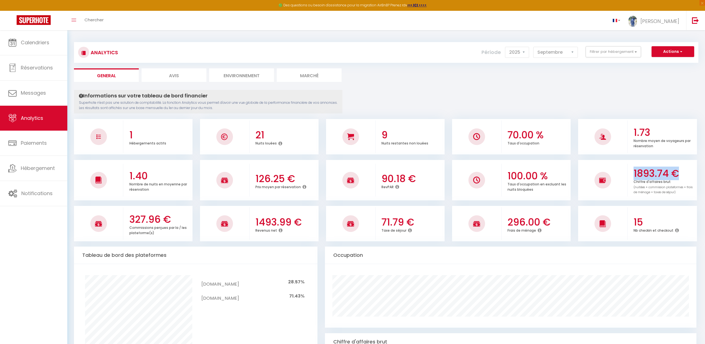
click at [661, 175] on h3 "1893.74 €" at bounding box center [665, 174] width 62 height 12
click at [284, 223] on h3 "1493.99 €" at bounding box center [286, 223] width 62 height 12
click at [130, 216] on h3 "327.96 €" at bounding box center [160, 220] width 62 height 12
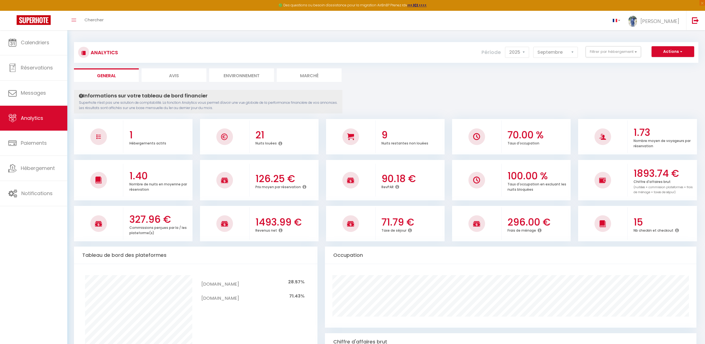
click at [130, 216] on h3 "327.96 €" at bounding box center [160, 220] width 62 height 12
click at [156, 221] on h3 "327.96 €" at bounding box center [160, 220] width 62 height 12
click at [383, 219] on h3 "71.79 €" at bounding box center [412, 223] width 62 height 12
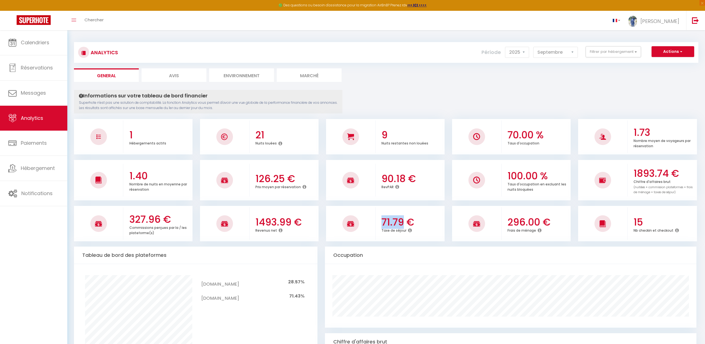
click at [383, 219] on h3 "71.79 €" at bounding box center [412, 223] width 62 height 12
click at [526, 223] on h3 "296.00 €" at bounding box center [539, 223] width 62 height 12
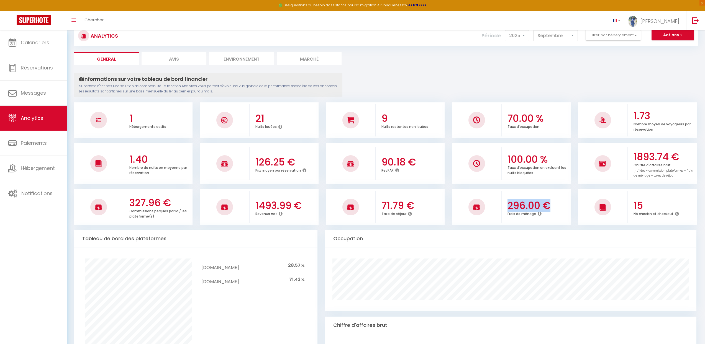
scroll to position [0, 0]
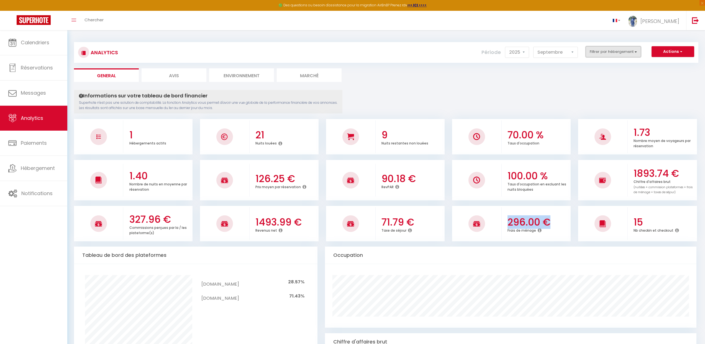
click at [599, 54] on button "Filtrer par hébergement" at bounding box center [613, 51] width 55 height 11
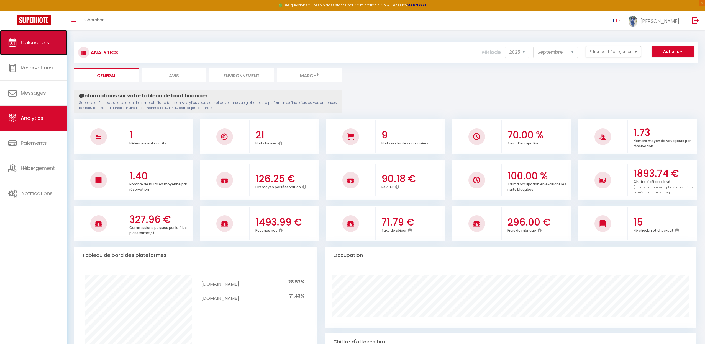
click at [42, 47] on link "Calendriers" at bounding box center [33, 42] width 67 height 25
